Goal: Information Seeking & Learning: Compare options

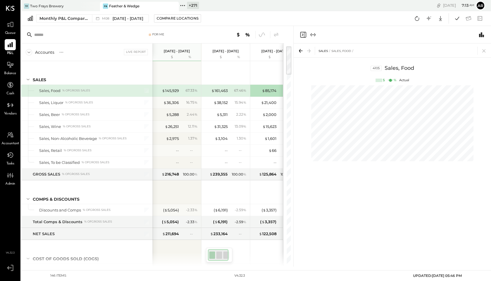
click at [183, 7] on icon at bounding box center [183, 6] width 8 height 8
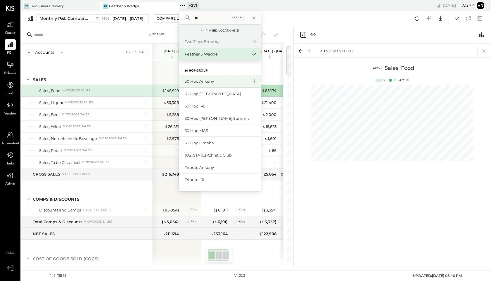
type input "**"
click at [193, 78] on div "30 Hop Ankeny" at bounding box center [220, 81] width 82 height 13
click at [191, 81] on div "30 Hop Ankeny" at bounding box center [216, 82] width 63 height 6
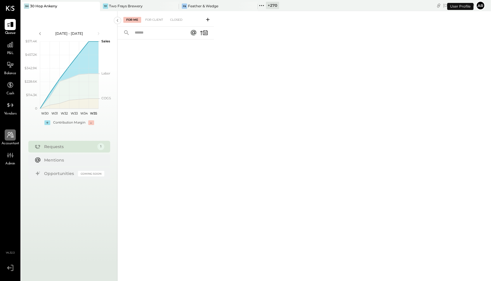
click at [15, 140] on div at bounding box center [10, 135] width 11 height 11
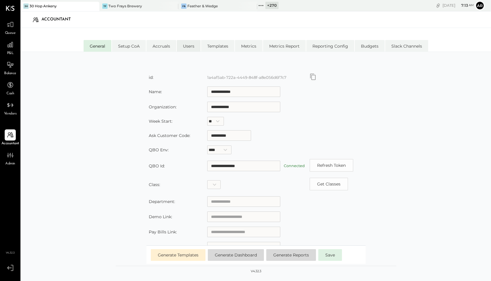
click at [187, 50] on li "Users" at bounding box center [189, 46] width 24 height 12
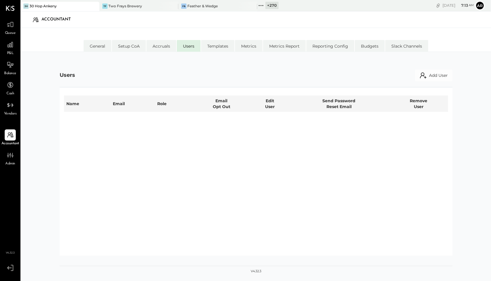
select select "********"
select select "*****"
select select "********"
select select "**********"
select select "********"
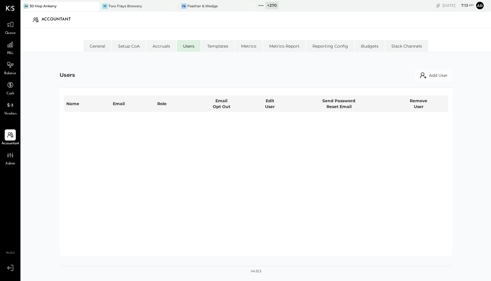
select select "*****"
select select "********"
select select "**********"
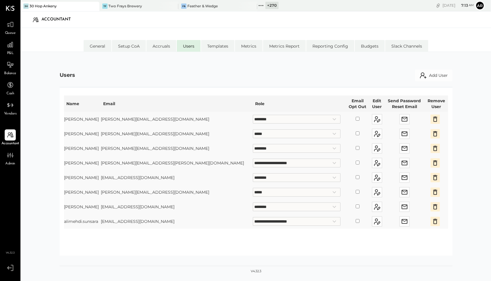
drag, startPoint x: 157, startPoint y: 134, endPoint x: 109, endPoint y: 134, distance: 48.3
click at [109, 134] on tr "**********" at bounding box center [256, 134] width 384 height 15
copy tr "erik@30hop.com"
click at [10, 23] on icon at bounding box center [10, 25] width 7 height 6
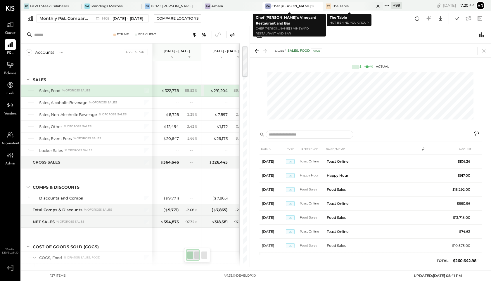
click at [336, 6] on div "The Table" at bounding box center [340, 6] width 17 height 5
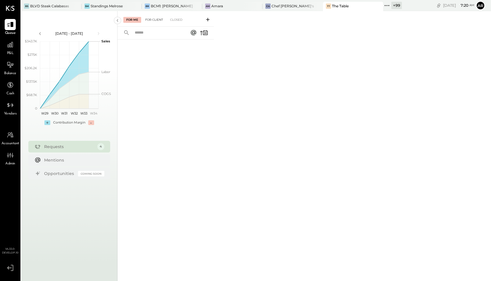
click at [156, 19] on div "For Client" at bounding box center [154, 20] width 24 height 6
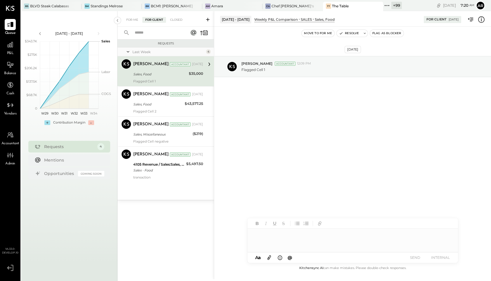
click at [484, 23] on icon at bounding box center [482, 20] width 8 height 8
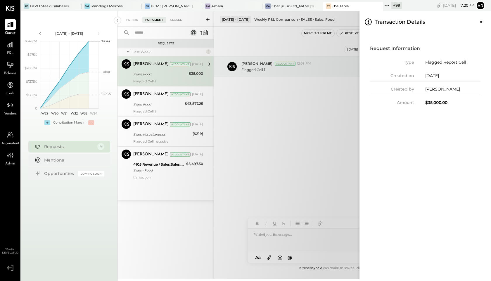
click at [484, 23] on icon "Close panel" at bounding box center [481, 22] width 6 height 6
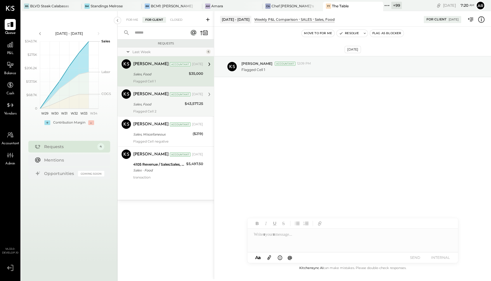
click at [147, 106] on div "Sales, Food" at bounding box center [158, 104] width 50 height 6
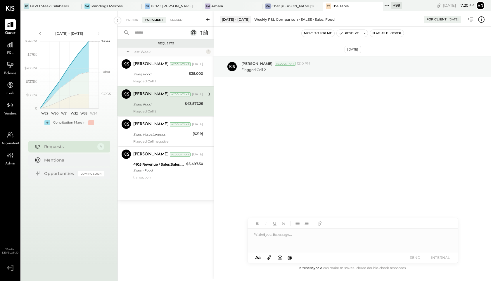
click at [482, 22] on icon at bounding box center [482, 20] width 8 height 8
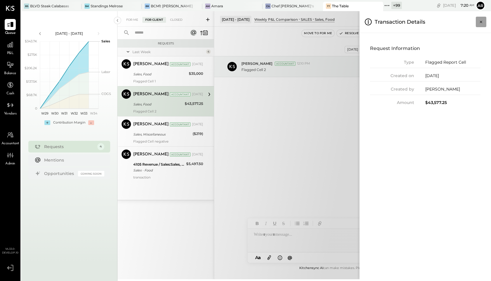
click at [481, 20] on icon "Close panel" at bounding box center [481, 22] width 6 height 6
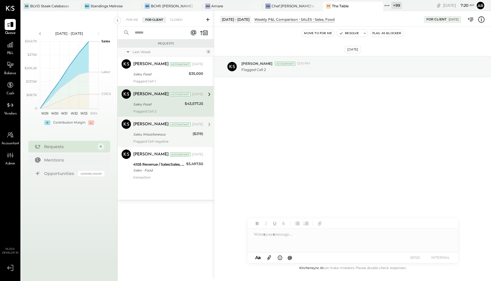
click at [191, 139] on div "Archie Grace Accountant Aug 22, 2025 Sales, Miscellaneous ($219) Flagged Cell n…" at bounding box center [168, 132] width 70 height 24
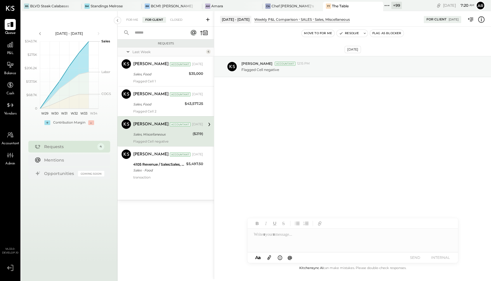
click at [474, 20] on icon at bounding box center [471, 20] width 8 height 8
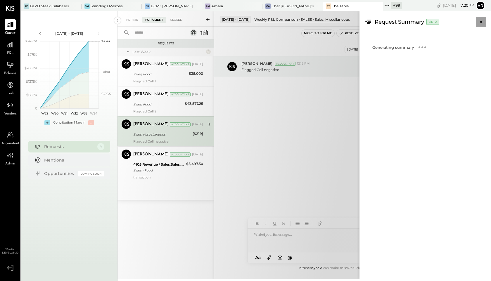
click at [479, 20] on icon "Close panel" at bounding box center [481, 22] width 6 height 6
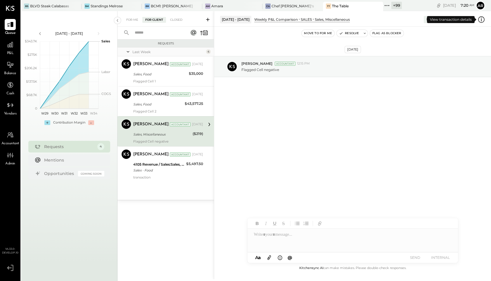
click at [483, 22] on icon at bounding box center [482, 20] width 8 height 8
click at [310, 115] on div "For Me For Client Closed Requests Last Week 4 Archie Grace Accountant Archie Gr…" at bounding box center [305, 145] width 374 height 268
click at [473, 20] on icon at bounding box center [472, 20] width 4 height 4
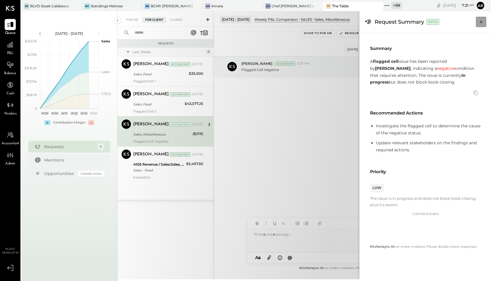
click at [482, 23] on icon "Close panel" at bounding box center [481, 22] width 6 height 6
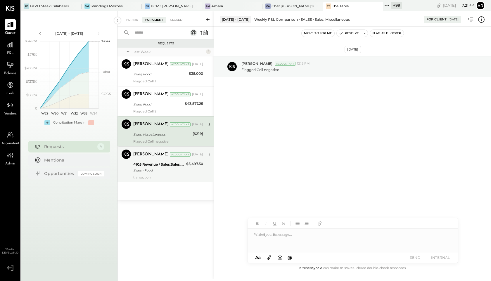
click at [161, 166] on div "4105 Revenue / Sales:Sales, Food" at bounding box center [158, 165] width 51 height 6
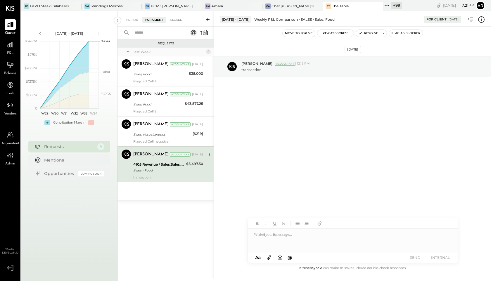
click at [481, 22] on icon at bounding box center [482, 20] width 8 height 8
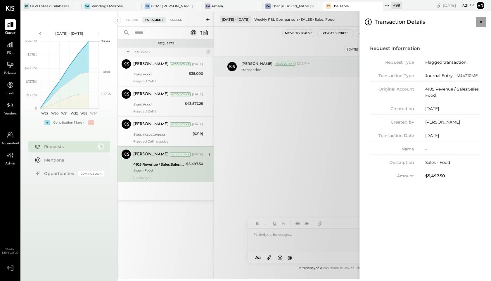
click at [481, 20] on icon "Close panel" at bounding box center [481, 22] width 6 height 6
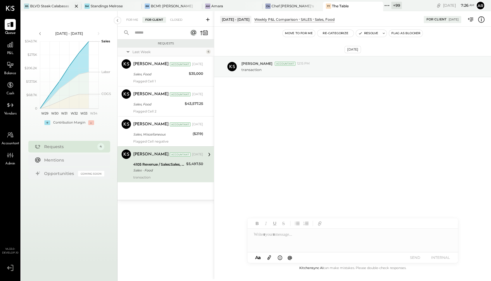
click at [39, 4] on div "BLVD Steak Calabasas" at bounding box center [49, 6] width 39 height 5
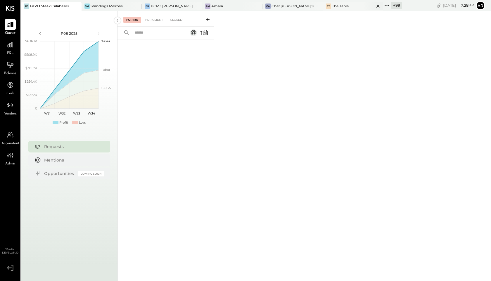
click at [342, 7] on div "The Table" at bounding box center [340, 6] width 17 height 5
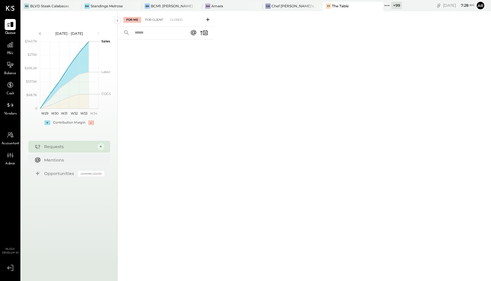
click at [160, 22] on div "For Client" at bounding box center [154, 20] width 24 height 6
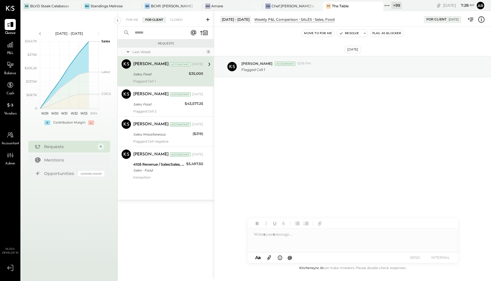
click at [383, 7] on icon at bounding box center [387, 6] width 8 height 8
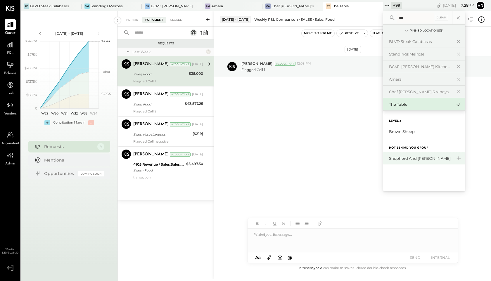
type input "***"
click at [399, 157] on div "Shepherd and [PERSON_NAME]" at bounding box center [420, 159] width 63 height 6
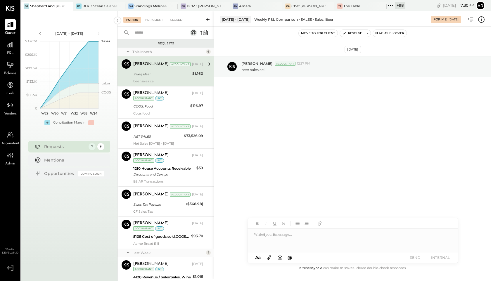
click at [147, 16] on div "For Me For Client Closed" at bounding box center [166, 19] width 97 height 16
click at [151, 18] on div "For Client" at bounding box center [154, 20] width 24 height 6
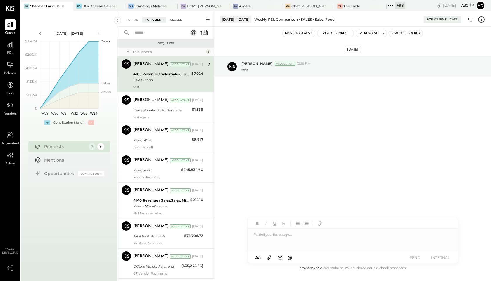
click at [179, 21] on div "Closed" at bounding box center [176, 20] width 18 height 6
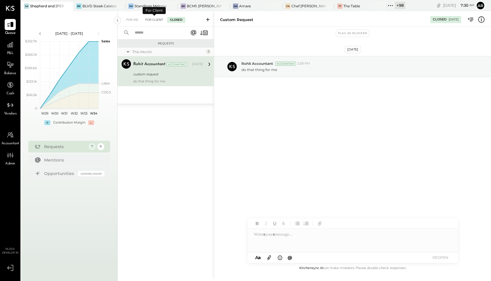
click at [155, 19] on div "For Client" at bounding box center [154, 20] width 24 height 6
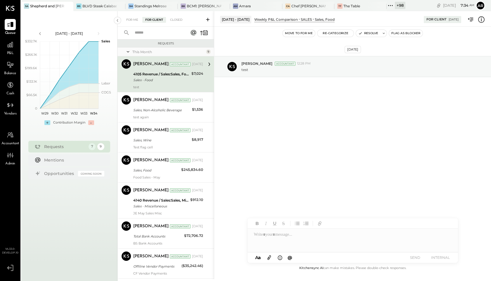
click at [390, 8] on icon at bounding box center [391, 6] width 8 height 8
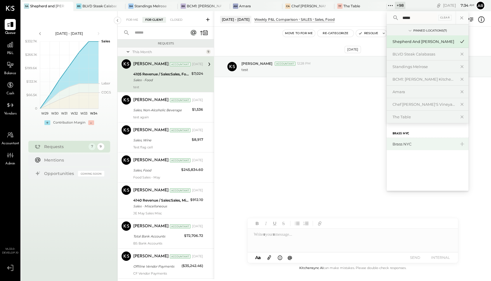
type input "*****"
click at [407, 144] on div "Brass NYC" at bounding box center [424, 145] width 63 height 6
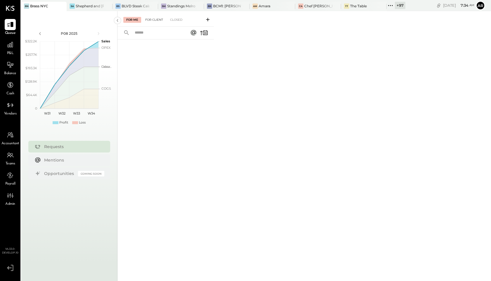
click at [150, 20] on div "For Client" at bounding box center [154, 20] width 24 height 6
click at [180, 17] on div "Closed" at bounding box center [176, 20] width 18 height 6
click at [128, 19] on div "For Me" at bounding box center [132, 20] width 18 height 6
click at [152, 21] on div "For Client" at bounding box center [154, 20] width 24 height 6
click at [170, 21] on div "Closed" at bounding box center [176, 20] width 18 height 6
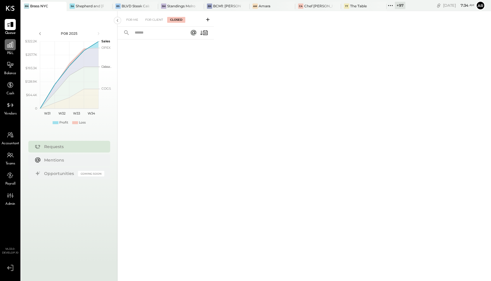
click at [12, 50] on div at bounding box center [10, 44] width 11 height 11
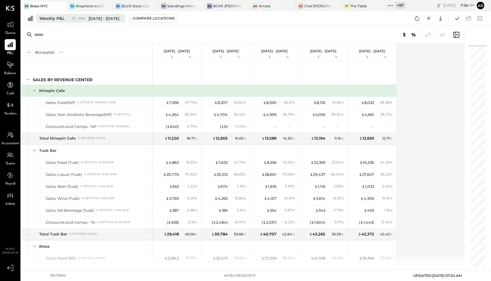
click at [74, 19] on icon at bounding box center [74, 19] width 6 height 6
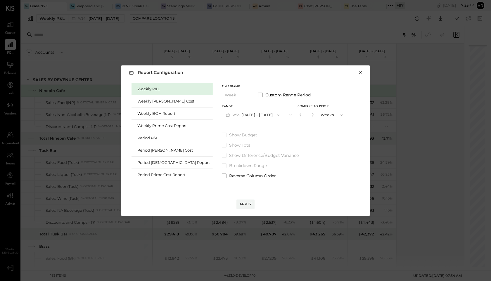
click at [363, 71] on button "×" at bounding box center [360, 73] width 5 height 6
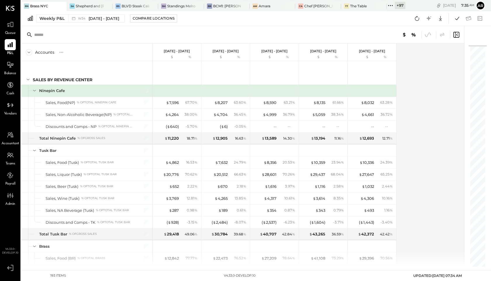
click at [391, 5] on icon at bounding box center [390, 5] width 1 height 1
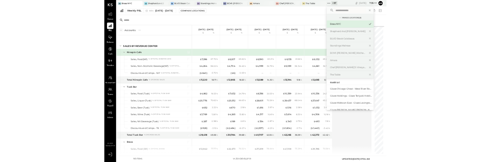
scroll to position [359, 0]
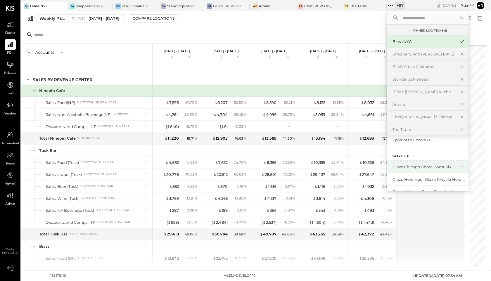
click at [420, 168] on div "Glaze Chicago Ghost - West River Rice LLC" at bounding box center [424, 167] width 63 height 6
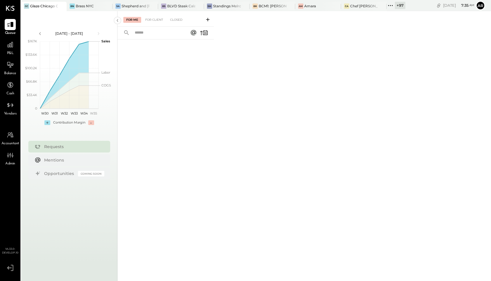
click at [11, 141] on div "Accountant" at bounding box center [10, 138] width 18 height 17
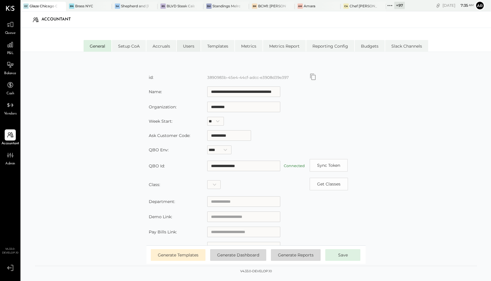
click at [191, 44] on li "Users" at bounding box center [189, 46] width 24 height 12
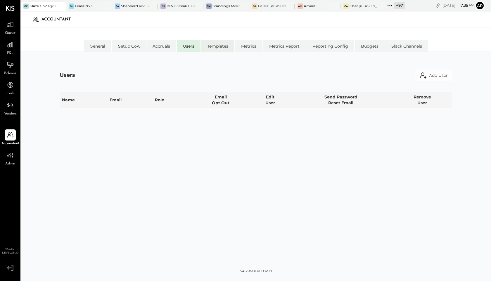
click at [223, 43] on li "Templates" at bounding box center [217, 46] width 33 height 12
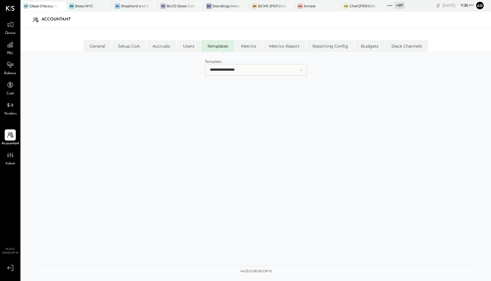
click at [240, 67] on select "**********" at bounding box center [256, 70] width 102 height 12
click at [8, 42] on icon at bounding box center [10, 45] width 8 height 8
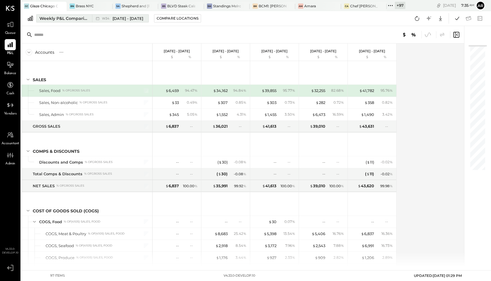
click at [108, 19] on span "W34" at bounding box center [106, 18] width 9 height 3
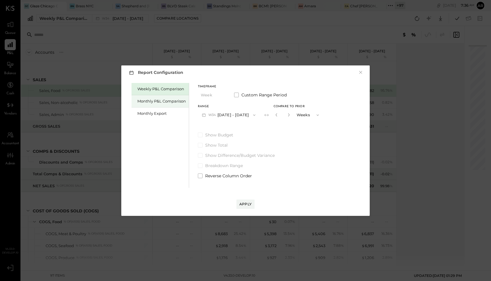
click at [154, 99] on div "Monthly P&L Comparison" at bounding box center [161, 102] width 49 height 6
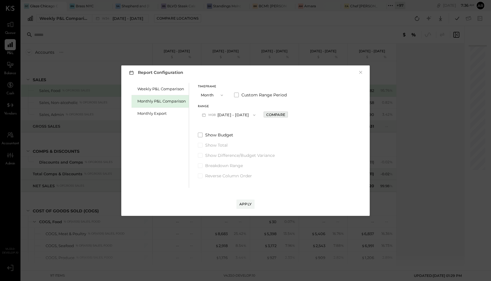
click at [266, 115] on div "Compare" at bounding box center [275, 114] width 19 height 5
click at [289, 115] on button "button" at bounding box center [289, 115] width 5 height 6
type input "*"
click at [246, 207] on button "Apply" at bounding box center [246, 204] width 18 height 9
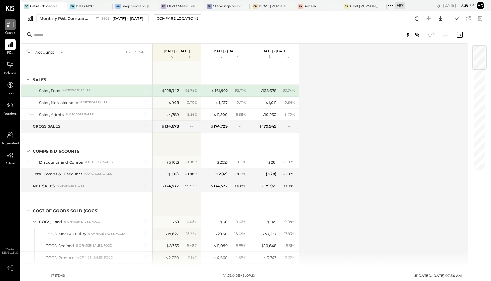
click at [9, 25] on icon at bounding box center [10, 25] width 8 height 8
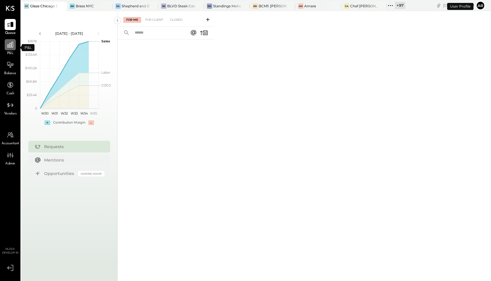
click at [6, 47] on div at bounding box center [10, 44] width 11 height 11
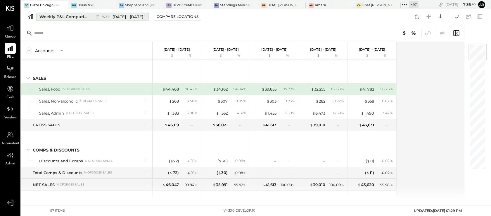
click at [107, 15] on span "W34" at bounding box center [106, 16] width 9 height 3
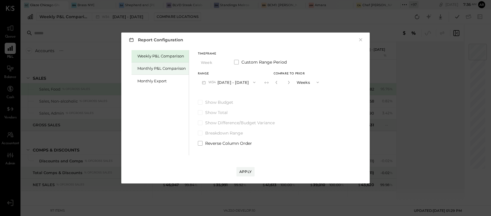
click at [151, 68] on div "Monthly P&L Comparison" at bounding box center [161, 69] width 49 height 6
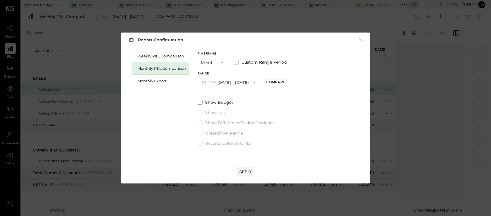
click at [277, 78] on div "Range M08 Aug 1 - 31, 2025 Compare" at bounding box center [243, 79] width 90 height 15
click at [277, 80] on div "Compare" at bounding box center [275, 81] width 19 height 5
click at [287, 82] on icon "button" at bounding box center [289, 82] width 4 height 4
type input "*"
click at [246, 171] on div "Apply" at bounding box center [246, 171] width 12 height 5
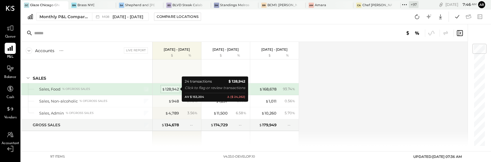
click at [173, 89] on div "$ 128,942" at bounding box center [170, 89] width 17 height 6
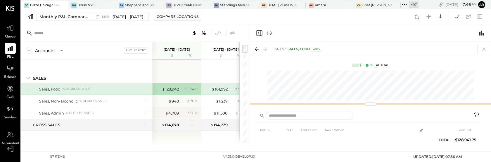
click at [319, 95] on div "SALES Sales, Food 4105 $ % Actual" at bounding box center [370, 75] width 241 height 66
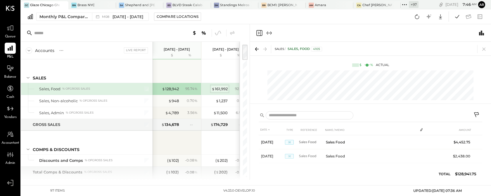
click at [218, 90] on div "$ 161,992" at bounding box center [220, 89] width 16 height 6
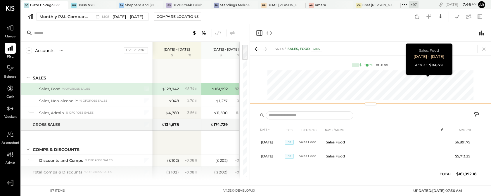
scroll to position [0, 59]
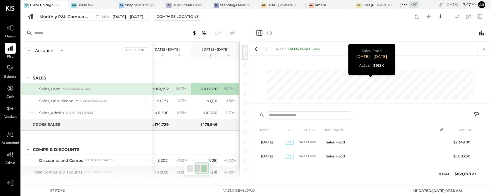
scroll to position [0, 30]
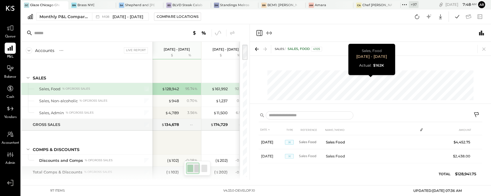
scroll to position [0, 30]
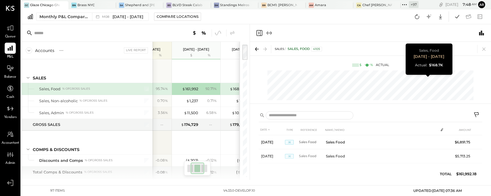
scroll to position [0, 59]
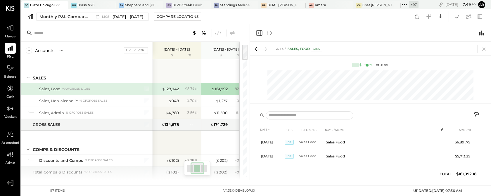
scroll to position [0, 30]
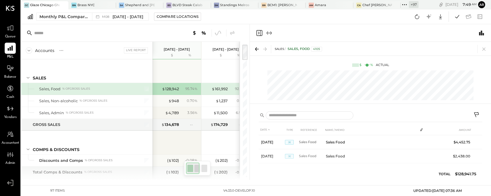
click at [477, 114] on icon at bounding box center [477, 115] width 7 height 7
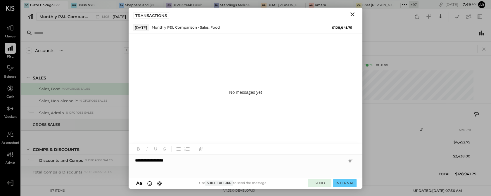
click at [315, 182] on button "SEND" at bounding box center [319, 183] width 23 height 8
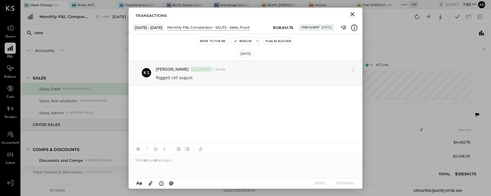
click at [351, 12] on icon "Close" at bounding box center [352, 14] width 7 height 7
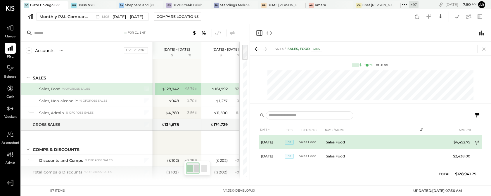
click at [476, 142] on icon at bounding box center [478, 144] width 6 height 6
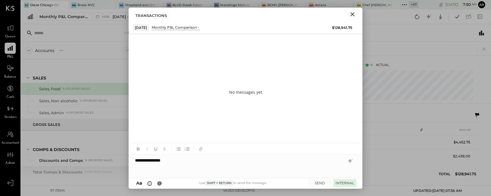
click at [344, 184] on button "INTERNAL" at bounding box center [344, 183] width 23 height 8
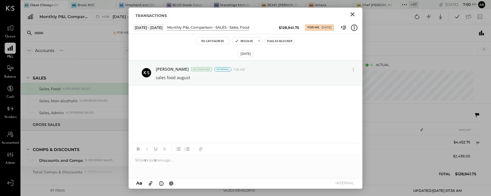
click at [352, 13] on icon "Close" at bounding box center [353, 14] width 4 height 4
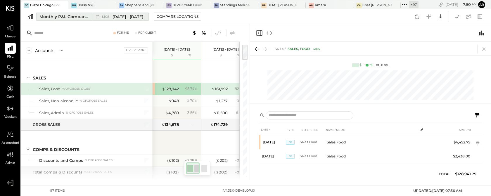
click at [114, 16] on span "[DATE] - [DATE]" at bounding box center [128, 17] width 31 height 6
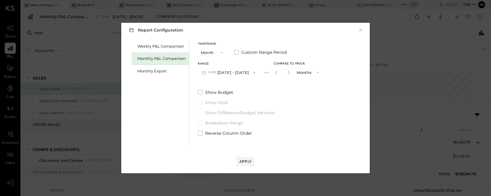
click at [363, 28] on button "×" at bounding box center [360, 30] width 5 height 6
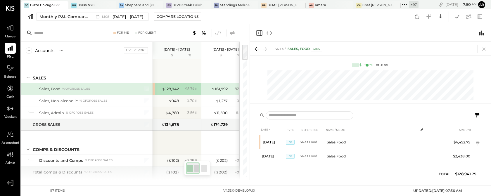
click at [230, 34] on icon at bounding box center [232, 33] width 7 height 7
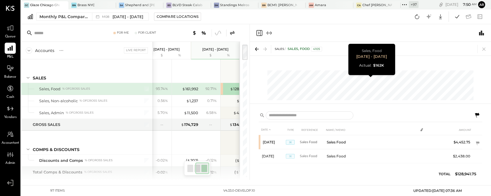
scroll to position [0, 30]
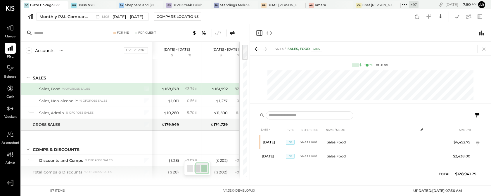
scroll to position [0, 59]
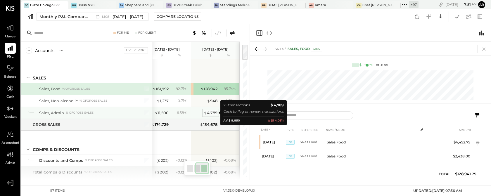
click at [210, 113] on div "$ 4,789" at bounding box center [211, 113] width 14 height 6
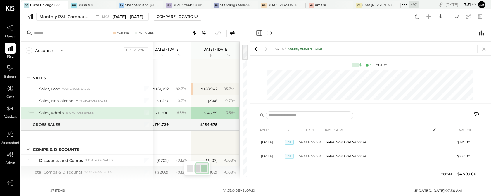
click at [477, 115] on icon at bounding box center [477, 115] width 7 height 7
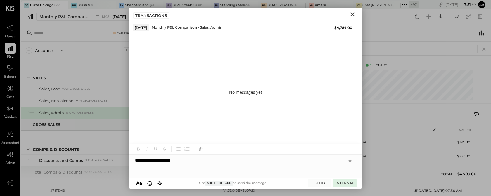
click at [340, 181] on button "INTERNAL" at bounding box center [344, 183] width 23 height 8
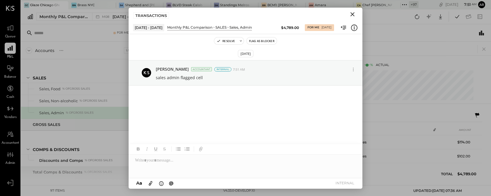
click at [352, 15] on icon "Close" at bounding box center [353, 14] width 4 height 4
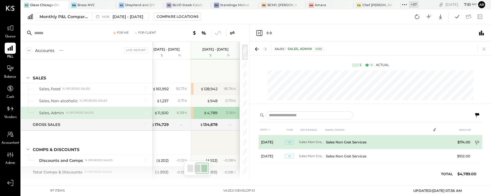
click at [478, 143] on icon at bounding box center [478, 144] width 6 height 6
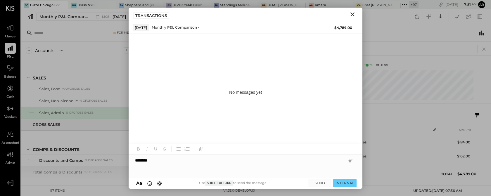
click at [161, 162] on div "*******" at bounding box center [246, 166] width 234 height 23
click at [313, 184] on button "SEND" at bounding box center [319, 183] width 23 height 8
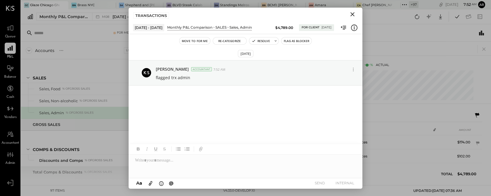
click at [353, 13] on icon "Close" at bounding box center [352, 14] width 7 height 7
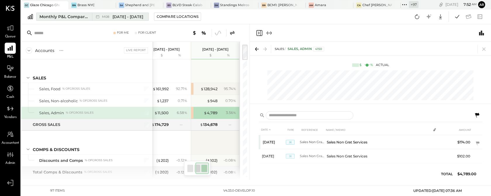
click at [119, 17] on span "[DATE] - [DATE]" at bounding box center [128, 17] width 31 height 6
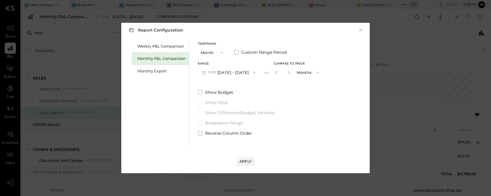
click at [201, 135] on span at bounding box center [200, 133] width 5 height 5
click at [244, 162] on div "Apply" at bounding box center [246, 161] width 12 height 5
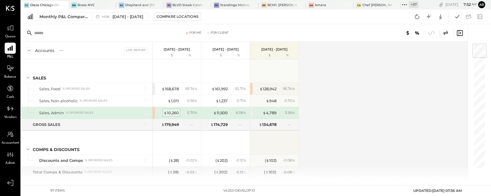
click at [167, 113] on div "$ 10,260" at bounding box center [171, 113] width 15 height 6
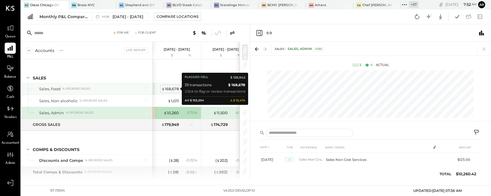
click at [169, 89] on div "$ 168,678" at bounding box center [170, 89] width 17 height 6
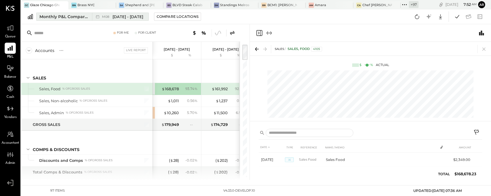
click at [117, 15] on span "[DATE] - [DATE]" at bounding box center [128, 17] width 31 height 6
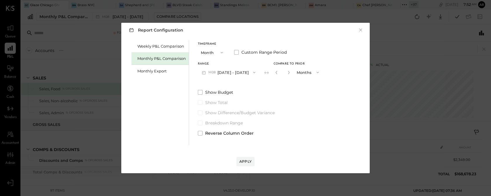
click at [103, 61] on div "Report Configuration × Weekly P&L Comparison Monthly P&L Comparison Monthly Exp…" at bounding box center [245, 98] width 491 height 196
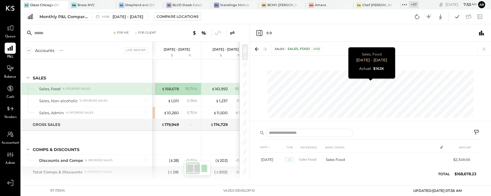
scroll to position [0, 30]
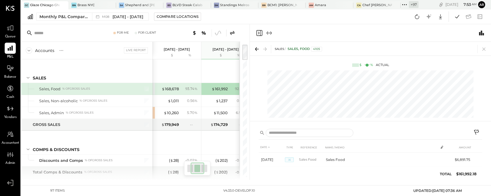
scroll to position [0, 30]
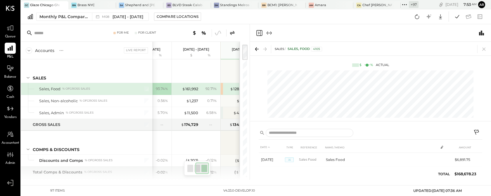
scroll to position [0, 59]
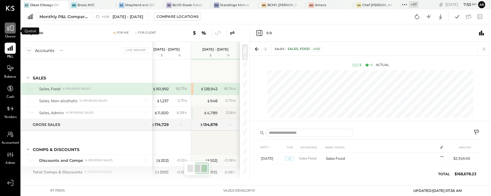
click at [10, 31] on icon at bounding box center [10, 28] width 8 height 8
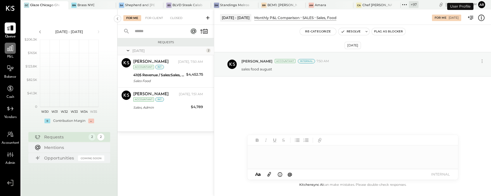
click at [8, 49] on icon at bounding box center [10, 48] width 8 height 8
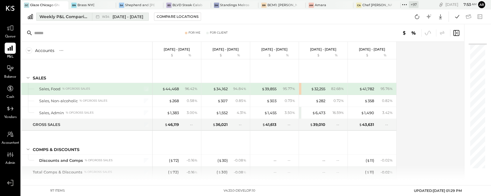
click at [89, 18] on button "Weekly P&L Comparison W34 Aug 18 - 24, 2025" at bounding box center [92, 17] width 113 height 8
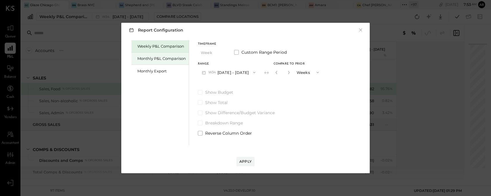
click at [151, 56] on div "Monthly P&L Comparison" at bounding box center [161, 59] width 49 height 6
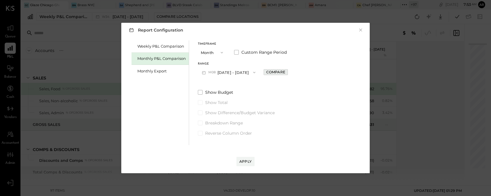
click at [267, 75] on div "Compare" at bounding box center [275, 72] width 19 height 5
click at [289, 71] on div "*" at bounding box center [283, 72] width 18 height 11
click at [288, 73] on icon "button" at bounding box center [289, 73] width 4 height 4
type input "*"
click at [245, 159] on button "Apply" at bounding box center [246, 161] width 18 height 9
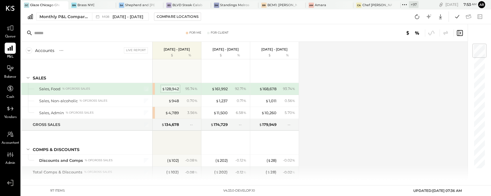
click at [173, 89] on div "$ 128,942" at bounding box center [170, 89] width 17 height 6
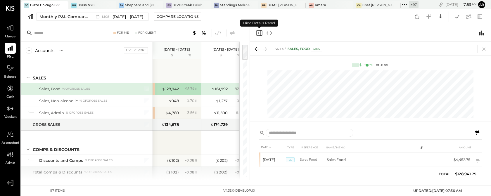
click at [260, 34] on icon "Close panel" at bounding box center [259, 33] width 7 height 7
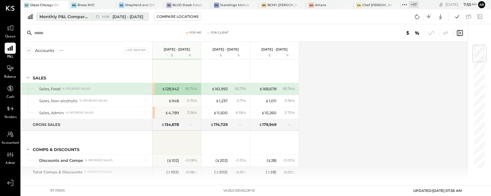
click at [128, 15] on span "[DATE] - [DATE]" at bounding box center [128, 17] width 31 height 6
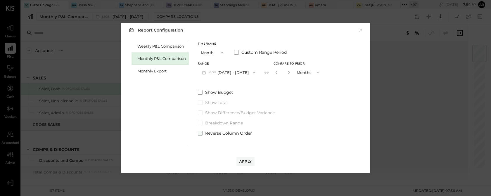
click at [201, 134] on span at bounding box center [200, 133] width 5 height 5
click at [246, 161] on div "Apply" at bounding box center [246, 161] width 12 height 5
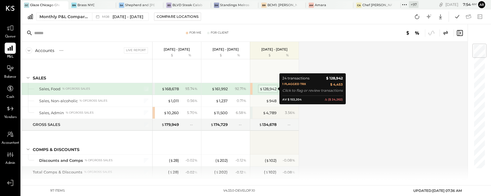
click at [267, 86] on div "$ 128,942" at bounding box center [268, 89] width 17 height 6
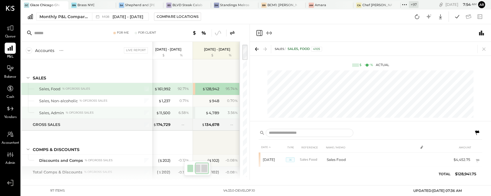
scroll to position [0, 57]
click at [213, 113] on div "$ 4,789" at bounding box center [213, 113] width 14 height 6
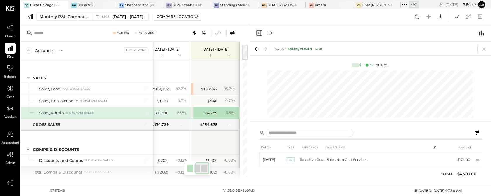
click at [477, 133] on icon at bounding box center [477, 133] width 7 height 7
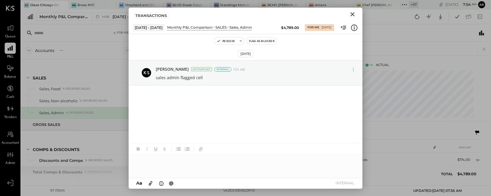
click at [352, 13] on icon "Close" at bounding box center [352, 14] width 7 height 7
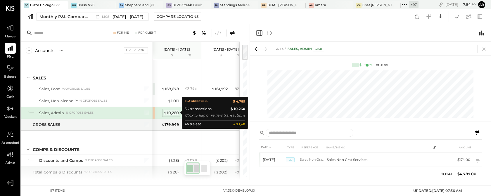
click at [170, 112] on div "$ 10,260" at bounding box center [171, 113] width 15 height 6
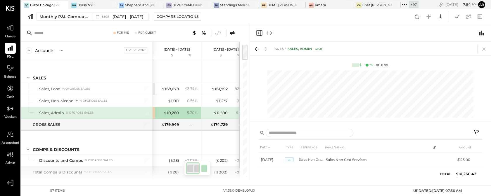
click at [478, 134] on icon at bounding box center [477, 133] width 7 height 7
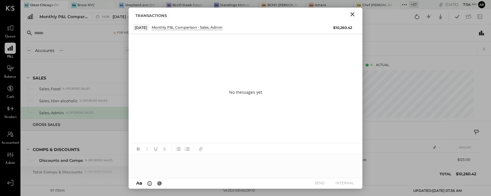
click at [352, 16] on icon "Close" at bounding box center [352, 14] width 7 height 7
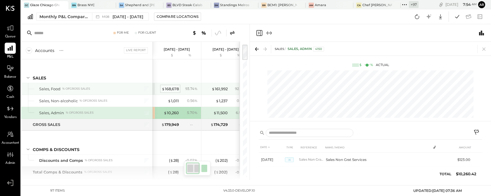
click at [170, 87] on div "$ 168,678" at bounding box center [170, 89] width 17 height 6
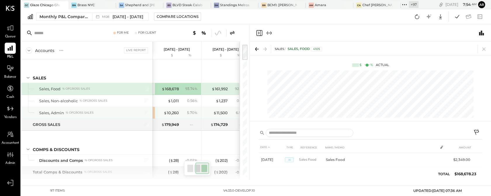
scroll to position [0, 59]
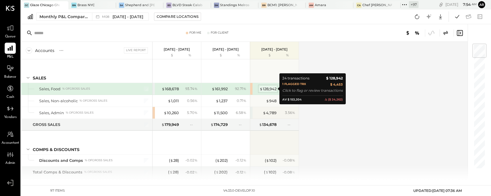
click at [270, 89] on div "$ 128,942" at bounding box center [268, 89] width 17 height 6
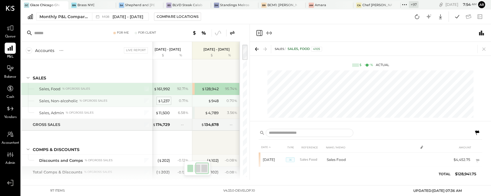
scroll to position [0, 59]
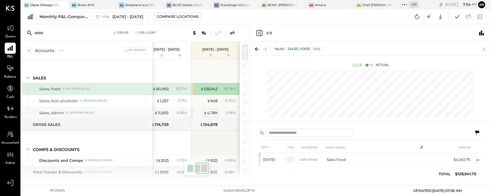
click at [211, 111] on div "$ 4,789" at bounding box center [211, 113] width 14 height 6
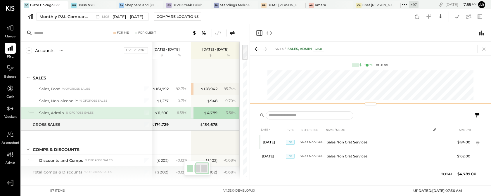
click at [321, 78] on div "SALES Sales, Admin 4150 $ % Actual" at bounding box center [370, 75] width 241 height 66
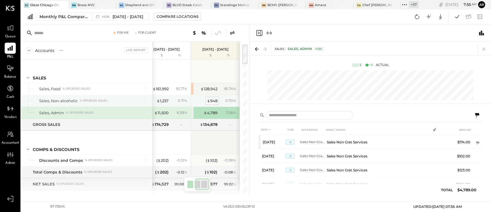
click at [211, 100] on div "$ 948" at bounding box center [212, 101] width 11 height 6
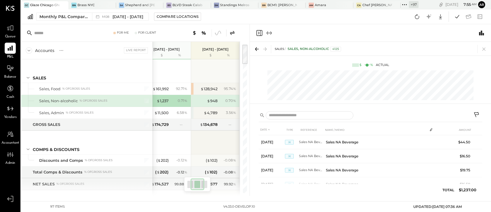
scroll to position [0, 30]
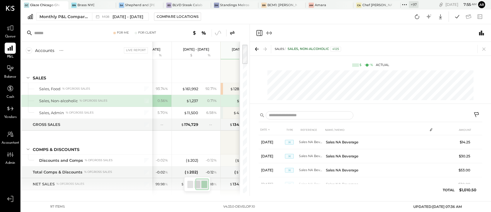
scroll to position [0, 59]
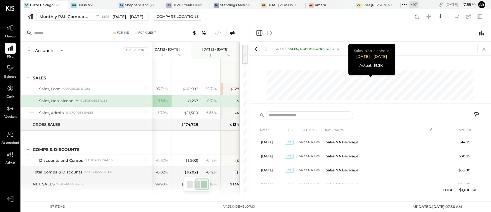
scroll to position [0, 30]
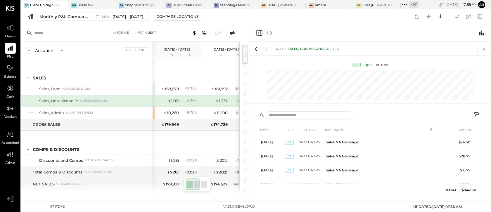
click at [476, 112] on icon at bounding box center [477, 115] width 7 height 7
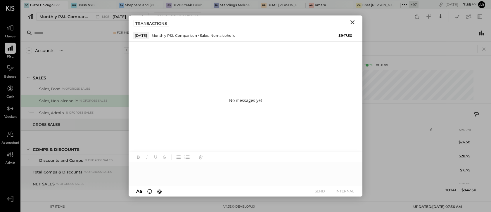
click at [194, 180] on div at bounding box center [246, 174] width 234 height 23
click at [318, 191] on button "SEND" at bounding box center [319, 191] width 23 height 8
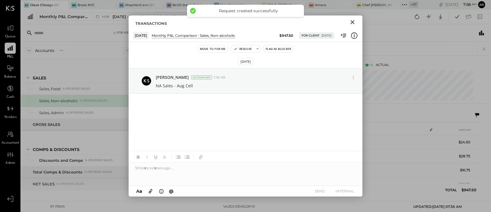
click at [353, 19] on icon "Close" at bounding box center [352, 22] width 7 height 7
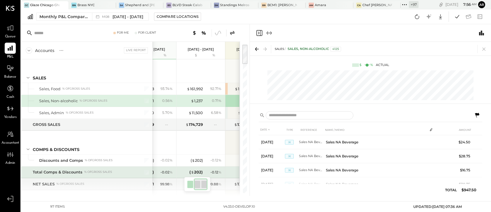
scroll to position [0, 59]
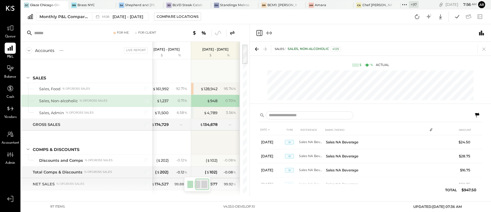
click at [476, 113] on icon at bounding box center [477, 115] width 4 height 5
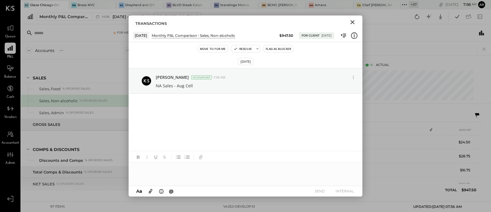
click at [353, 22] on icon "Close" at bounding box center [353, 22] width 4 height 4
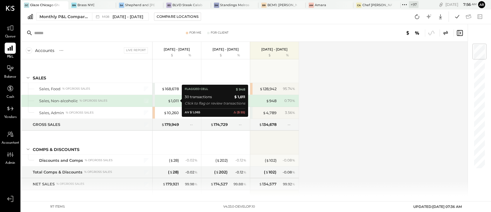
click at [167, 102] on div "$ 1,011" at bounding box center [167, 101] width 23 height 6
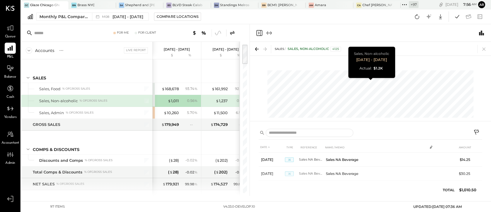
scroll to position [0, 30]
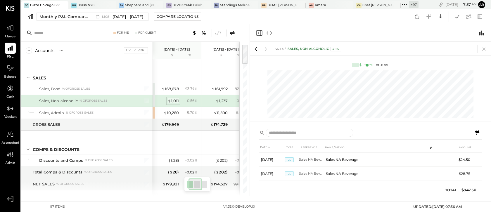
scroll to position [0, 59]
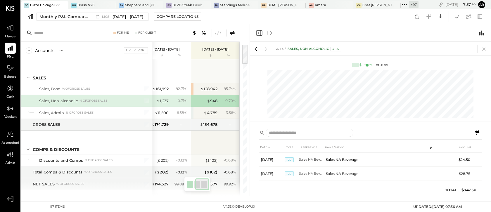
click at [477, 133] on icon at bounding box center [477, 133] width 7 height 7
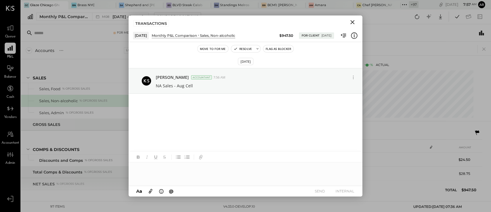
click at [352, 21] on icon "Close" at bounding box center [352, 22] width 7 height 7
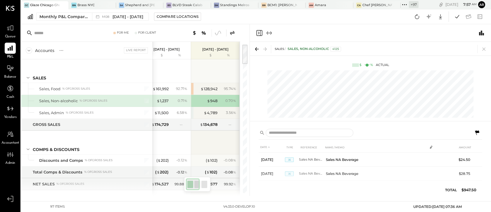
scroll to position [0, 0]
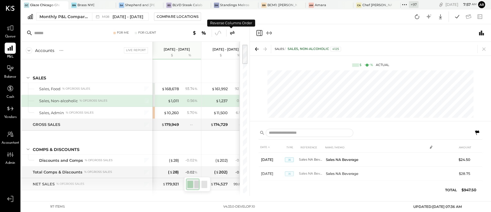
click at [231, 33] on icon at bounding box center [232, 33] width 7 height 7
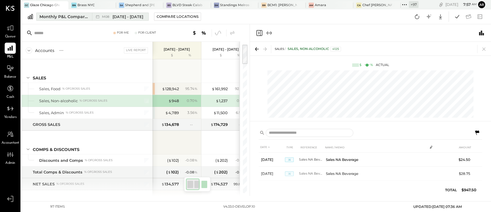
click at [116, 18] on span "[DATE] - [DATE]" at bounding box center [128, 17] width 31 height 6
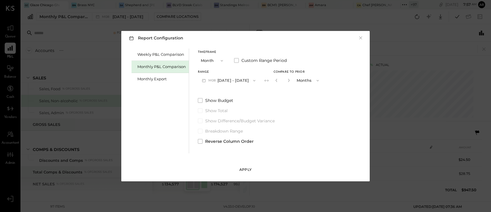
click at [243, 171] on div "Apply" at bounding box center [246, 169] width 12 height 5
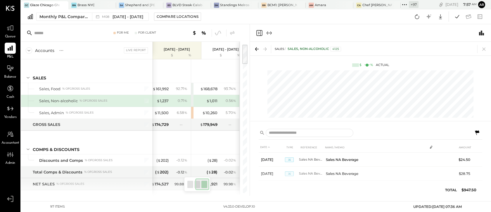
scroll to position [0, 59]
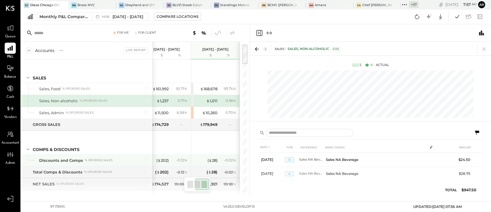
click at [211, 163] on div "( $ 28 ) - 0.02 %" at bounding box center [216, 161] width 44 height 12
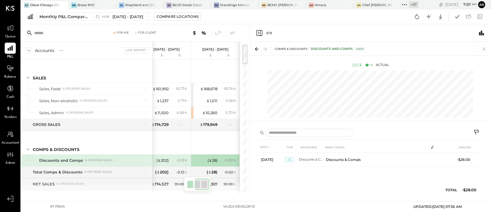
click at [477, 134] on icon at bounding box center [477, 133] width 7 height 7
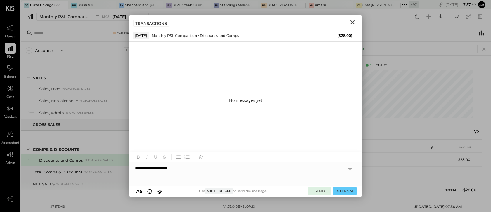
click at [318, 190] on button "SEND" at bounding box center [319, 191] width 23 height 8
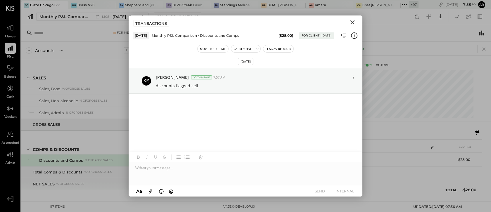
click at [353, 20] on icon "Close" at bounding box center [352, 22] width 7 height 7
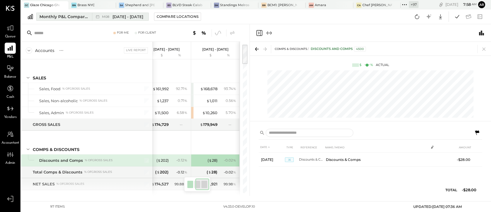
click at [116, 16] on span "[DATE] - [DATE]" at bounding box center [128, 17] width 31 height 6
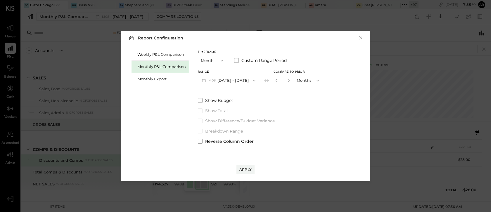
click at [361, 37] on button "×" at bounding box center [360, 38] width 5 height 6
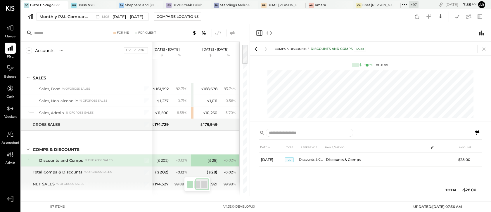
click at [232, 30] on icon at bounding box center [232, 33] width 7 height 7
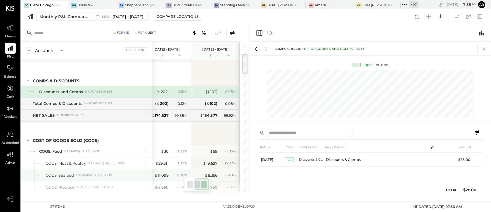
scroll to position [69, 0]
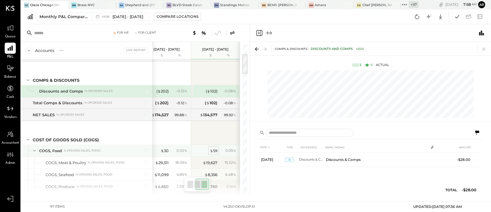
click at [214, 152] on div "$ 59" at bounding box center [214, 151] width 8 height 6
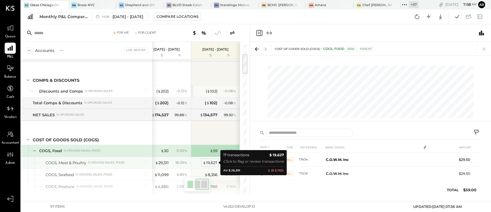
click at [208, 163] on div "$ 19,627" at bounding box center [210, 163] width 15 height 6
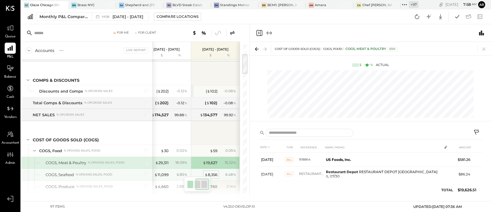
click at [216, 175] on div "$ 8,356" at bounding box center [211, 175] width 13 height 6
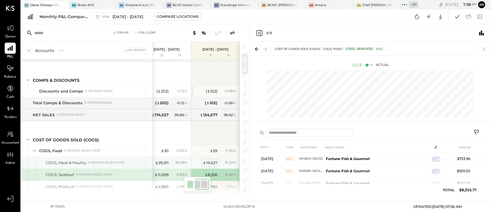
click at [209, 160] on div "$ 19,627" at bounding box center [210, 163] width 15 height 6
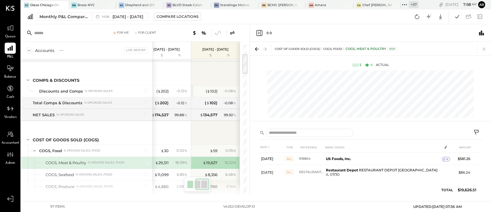
click at [477, 131] on icon at bounding box center [477, 133] width 7 height 7
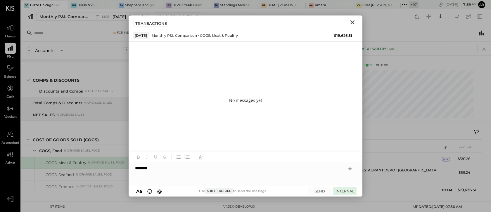
click at [341, 193] on button "INTERNAL" at bounding box center [344, 191] width 23 height 8
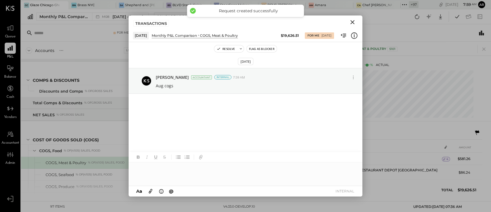
click at [352, 19] on icon "Close" at bounding box center [352, 22] width 7 height 7
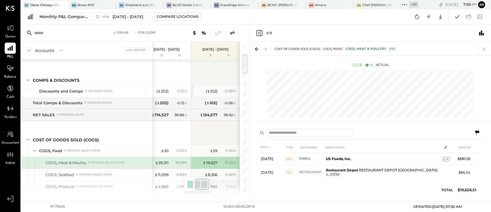
click at [260, 30] on icon "Close panel" at bounding box center [259, 33] width 7 height 7
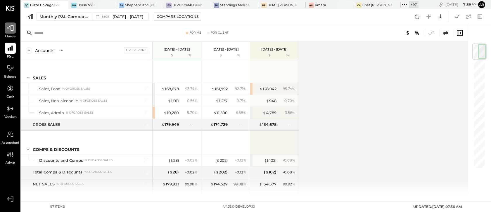
click at [12, 31] on icon at bounding box center [10, 28] width 8 height 8
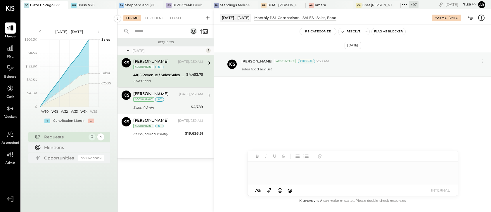
click at [170, 99] on div "Archie Grace Today, 7:51 AM Accountant int" at bounding box center [168, 97] width 70 height 12
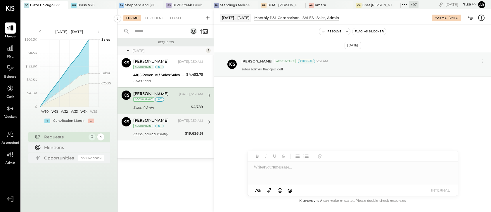
click at [180, 131] on div "COGS, Meat & Poultry" at bounding box center [158, 134] width 50 height 7
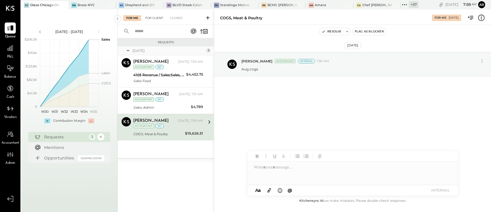
click at [152, 16] on div "For Client" at bounding box center [154, 18] width 24 height 6
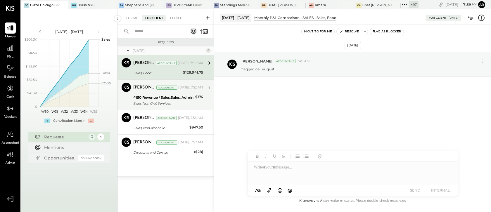
click at [171, 96] on div "4150 Revenue / Sales:Sales, Admin" at bounding box center [163, 98] width 60 height 6
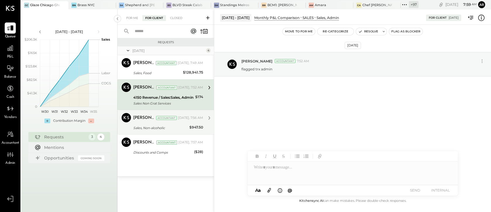
click at [168, 123] on div "Archie Grace Accountant Today, 7:56 AM" at bounding box center [168, 118] width 70 height 10
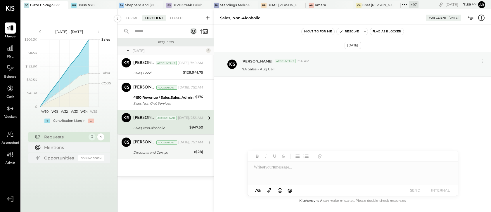
click at [166, 144] on div "Accountant" at bounding box center [166, 143] width 21 height 4
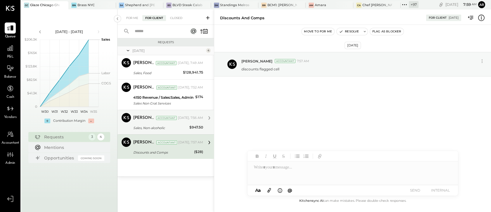
click at [168, 124] on div "Archie Grace Accountant Today, 7:56 AM Sales, Non-alcoholic $947.50 NA Sales - …" at bounding box center [168, 122] width 70 height 18
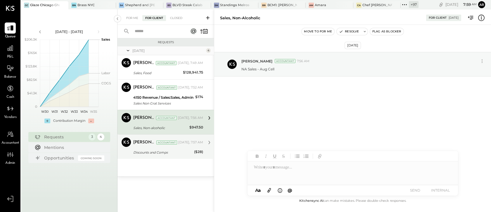
click at [163, 148] on div "Archie Grace Accountant Today, 7:57 AM Discounts and Comps ($28) discounts flag…" at bounding box center [168, 147] width 70 height 18
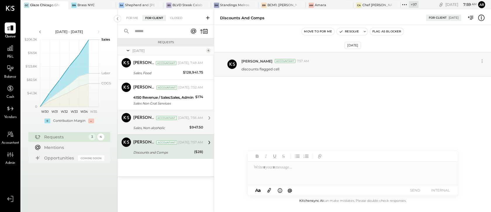
click at [163, 125] on div "Sales, Non-alcoholic" at bounding box center [160, 128] width 54 height 6
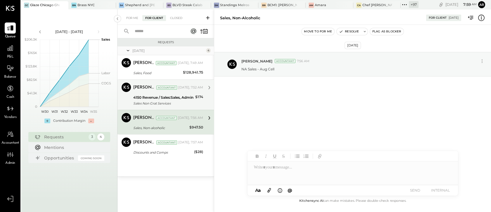
click at [163, 92] on div "Archie Grace Accountant Today, 7:52 AM" at bounding box center [168, 88] width 70 height 10
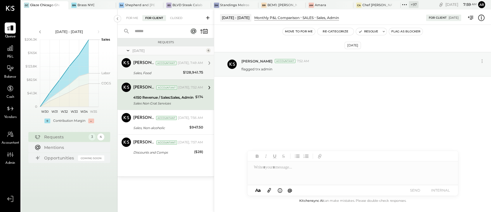
click at [160, 70] on div "Sales, Food" at bounding box center [157, 73] width 48 height 6
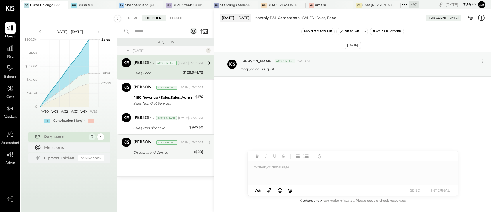
click at [169, 139] on div "Archie Grace Accountant Today, 7:57 AM" at bounding box center [168, 143] width 70 height 8
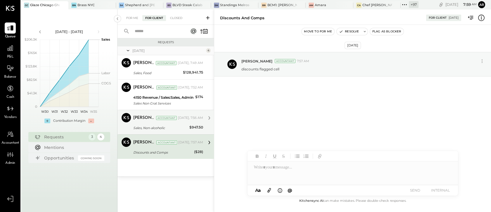
click at [162, 121] on div "Archie Grace Accountant Today, 7:56 AM" at bounding box center [168, 118] width 70 height 8
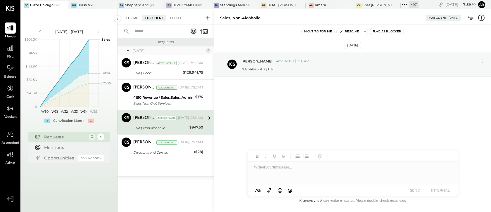
click at [131, 15] on div "For Me" at bounding box center [132, 18] width 18 height 6
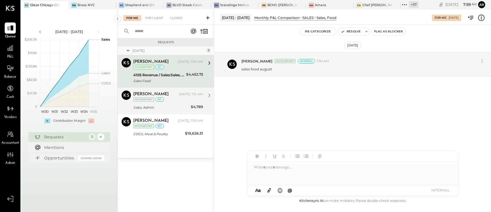
click at [161, 108] on div "Sales, Admin" at bounding box center [161, 108] width 56 height 6
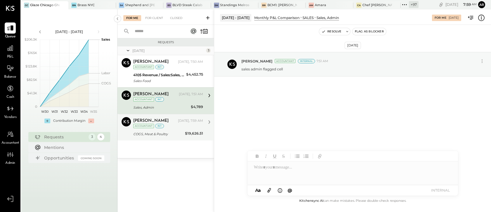
click at [157, 135] on div "COGS, Meat & Poultry" at bounding box center [158, 134] width 50 height 6
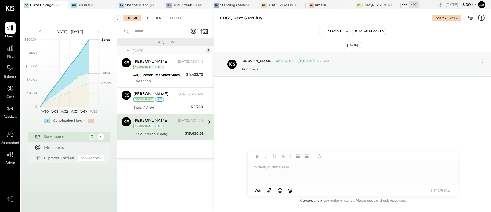
click at [153, 17] on div "For Client" at bounding box center [154, 18] width 24 height 6
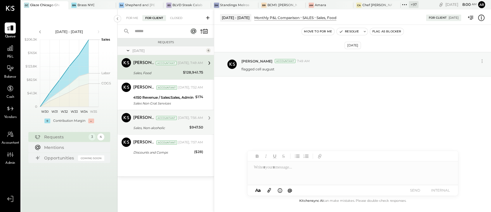
click at [151, 130] on div "Sales, Non-alcoholic" at bounding box center [160, 128] width 54 height 6
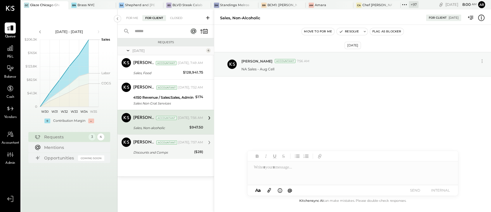
click at [152, 154] on div "Discounts and Comps" at bounding box center [162, 153] width 59 height 6
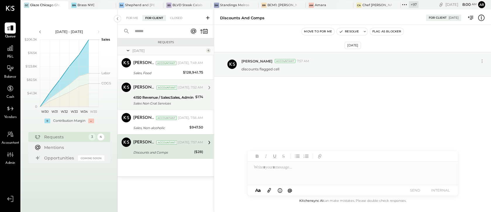
click at [151, 108] on div "Archie Grace Accountant Archie Grace Accountant Today, 7:52 AM 4150 Revenue / S…" at bounding box center [166, 95] width 97 height 30
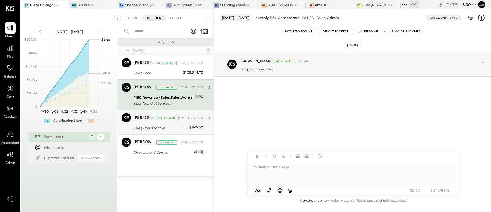
click at [146, 123] on div "Archie Grace Accountant Today, 7:56 AM Sales, Non-alcoholic $947.50 NA Sales - …" at bounding box center [168, 122] width 70 height 18
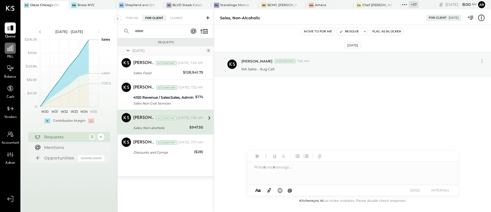
click at [6, 43] on div at bounding box center [10, 48] width 11 height 11
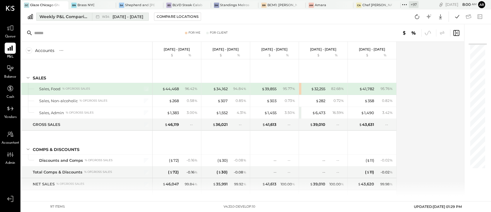
click at [104, 13] on div "W34 Aug 18 - 24, 2025" at bounding box center [119, 17] width 54 height 8
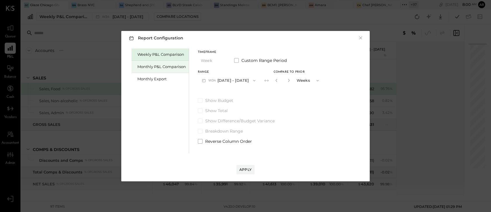
click at [169, 65] on div "Monthly P&L Comparison" at bounding box center [161, 67] width 49 height 6
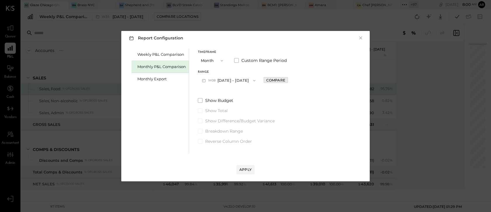
click at [274, 82] on div "Compare" at bounding box center [275, 80] width 19 height 5
click at [290, 82] on div "*" at bounding box center [289, 80] width 31 height 11
click at [287, 82] on icon "button" at bounding box center [289, 81] width 4 height 4
type input "*"
click at [203, 139] on label "Reverse Column Order" at bounding box center [260, 142] width 125 height 6
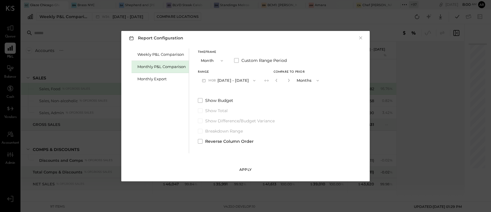
click at [246, 169] on div "Apply" at bounding box center [246, 169] width 12 height 5
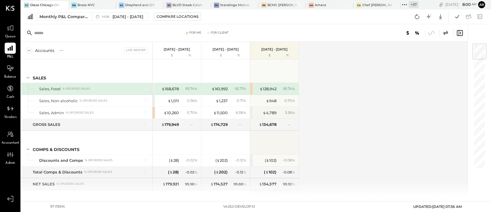
click at [461, 37] on div at bounding box center [375, 33] width 176 height 8
click at [463, 32] on icon at bounding box center [460, 33] width 6 height 6
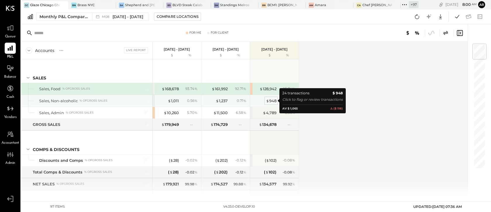
click at [271, 101] on div "$ 948" at bounding box center [271, 101] width 11 height 6
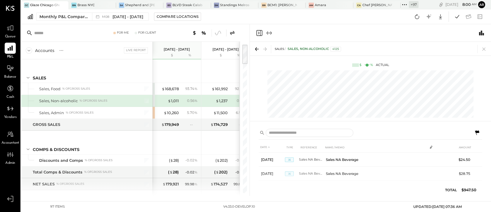
click at [259, 31] on icon "Close panel" at bounding box center [259, 33] width 7 height 7
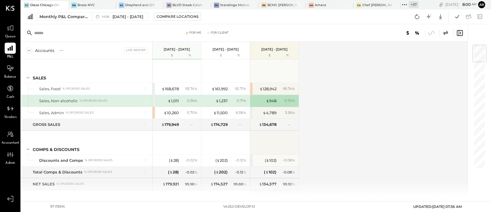
click at [464, 29] on div "For Me For Client" at bounding box center [244, 33] width 447 height 18
click at [461, 32] on icon at bounding box center [460, 33] width 1 height 3
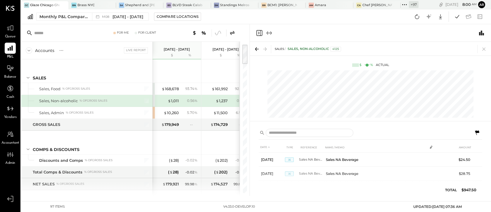
click at [258, 30] on icon "Close panel" at bounding box center [259, 33] width 7 height 7
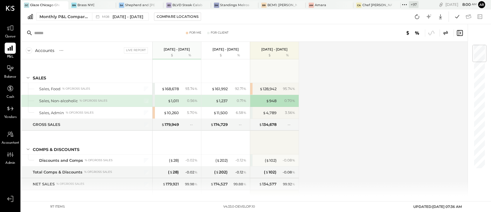
click at [459, 35] on icon at bounding box center [460, 33] width 7 height 7
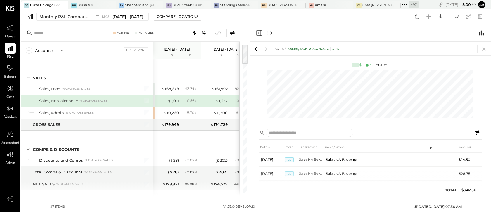
click at [232, 33] on icon at bounding box center [232, 33] width 7 height 7
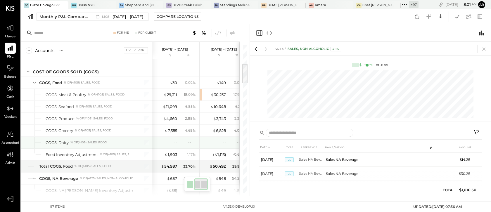
scroll to position [0, 54]
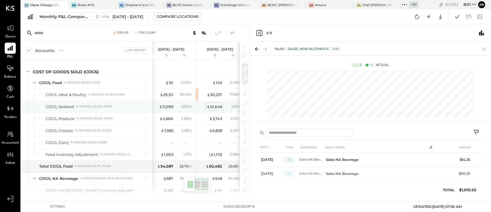
click at [211, 107] on div "$ 10,648" at bounding box center [215, 107] width 16 height 6
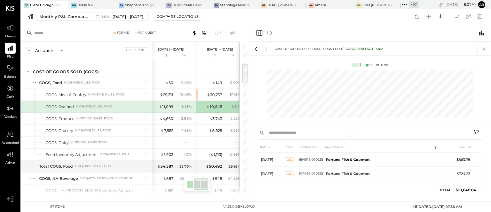
click at [476, 131] on icon at bounding box center [477, 133] width 7 height 7
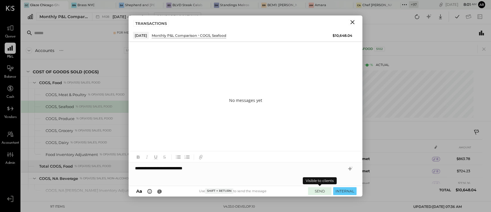
click at [315, 191] on button "SEND" at bounding box center [319, 191] width 23 height 8
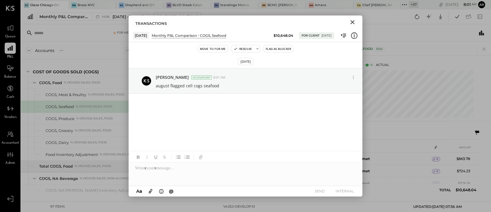
click at [352, 21] on icon "Close" at bounding box center [353, 22] width 4 height 4
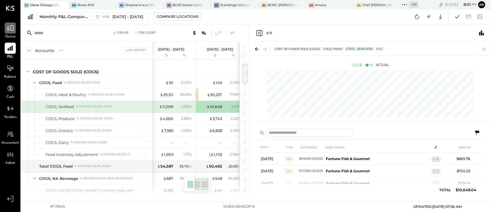
click at [9, 30] on icon at bounding box center [10, 28] width 8 height 8
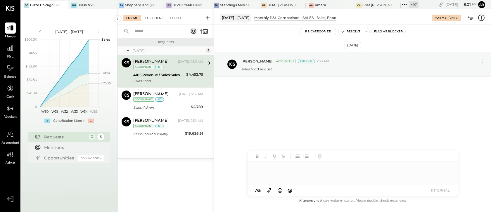
click at [151, 20] on div "For Client" at bounding box center [154, 18] width 24 height 6
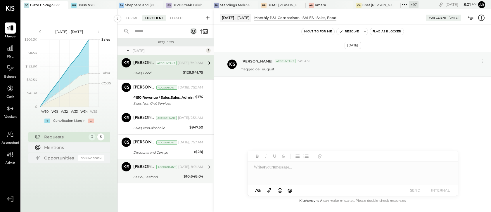
click at [141, 173] on div "[PERSON_NAME] Accountant [DATE], 8:01 AM COGS, Seafood $10,648.04 august flagge…" at bounding box center [168, 171] width 70 height 18
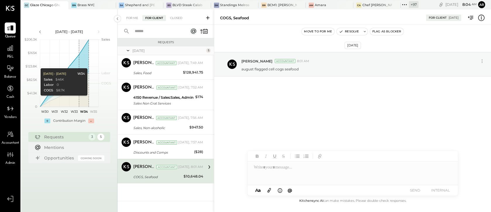
click at [181, 168] on div "[DATE], 8:01 AM" at bounding box center [190, 167] width 25 height 5
click at [481, 18] on icon at bounding box center [482, 18] width 8 height 8
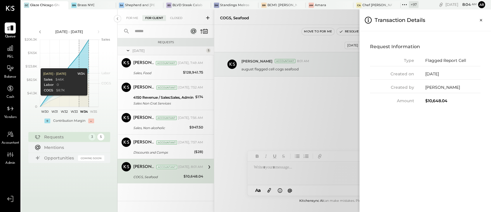
click at [481, 18] on icon "Close panel" at bounding box center [481, 20] width 6 height 6
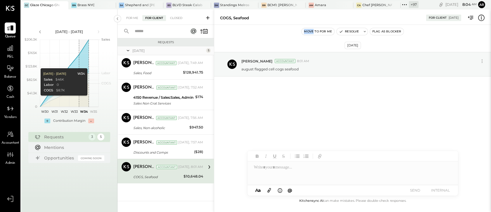
click at [481, 18] on icon at bounding box center [482, 18] width 8 height 8
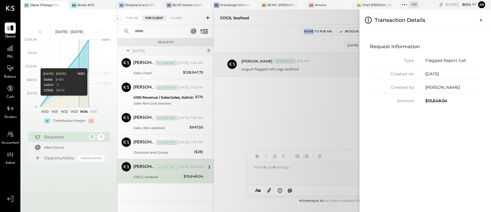
click at [481, 18] on icon "Close panel" at bounding box center [481, 20] width 6 height 6
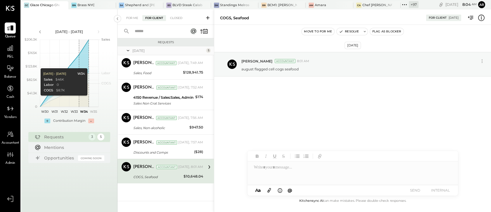
click at [278, 43] on div "[DATE] [PERSON_NAME] Accountant 8:01 AM august flagged cell cogs seafood" at bounding box center [352, 79] width 277 height 81
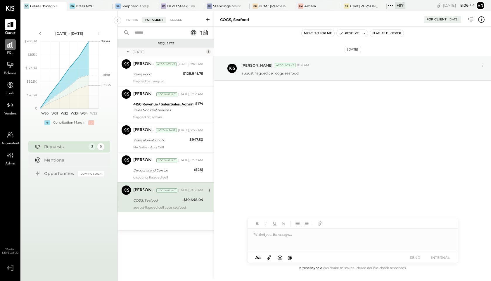
click at [11, 47] on icon at bounding box center [10, 45] width 8 height 8
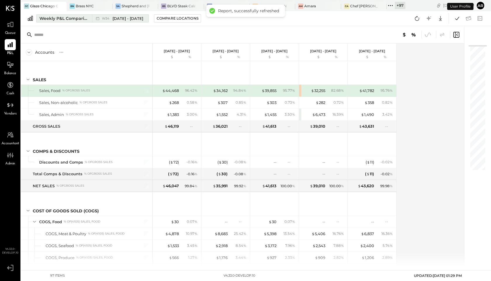
click at [111, 16] on div "W34 [DATE] - [DATE]" at bounding box center [122, 19] width 41 height 6
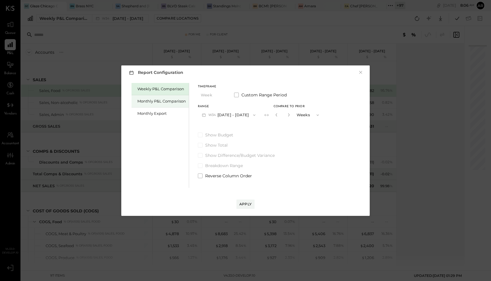
click at [154, 100] on div "Monthly P&L Comparison" at bounding box center [161, 102] width 49 height 6
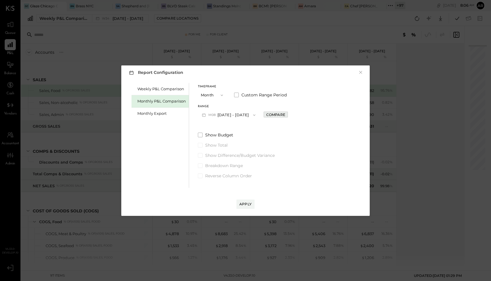
click at [275, 117] on div "Compare" at bounding box center [275, 114] width 19 height 5
click at [290, 116] on div "*" at bounding box center [289, 115] width 31 height 11
click at [287, 116] on icon "button" at bounding box center [289, 115] width 4 height 4
type input "*"
click at [247, 203] on div "Apply" at bounding box center [246, 204] width 12 height 5
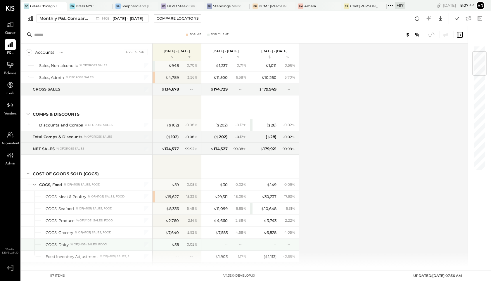
scroll to position [50, 0]
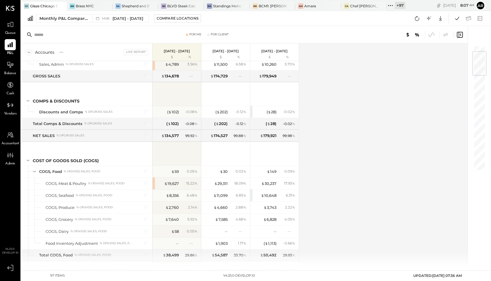
click at [127, 25] on div "Monthly P&L Comparison M08 [DATE] - [DATE] Compare Locations Google Sheets Excel" at bounding box center [256, 18] width 470 height 15
click at [127, 18] on span "[DATE] - [DATE]" at bounding box center [128, 19] width 31 height 6
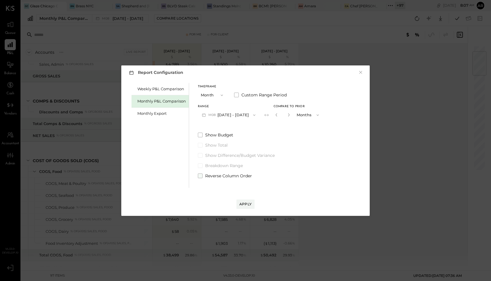
click at [200, 175] on span at bounding box center [200, 176] width 5 height 5
click at [243, 203] on div "Apply" at bounding box center [246, 204] width 12 height 5
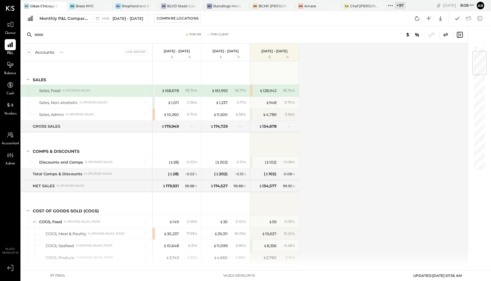
scroll to position [46, 0]
click at [116, 17] on span "[DATE] - [DATE]" at bounding box center [128, 19] width 31 height 6
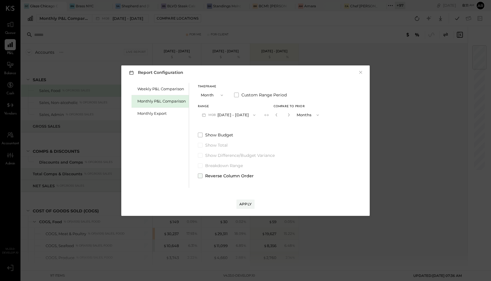
click at [202, 175] on span at bounding box center [200, 176] width 5 height 5
click at [241, 202] on div "Apply" at bounding box center [246, 204] width 12 height 5
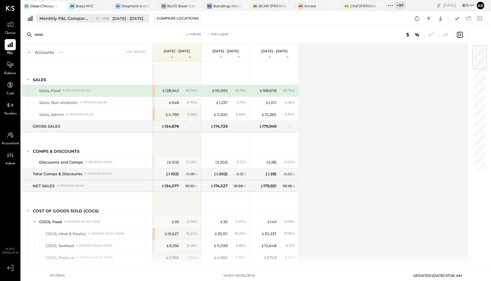
click at [115, 18] on span "[DATE] - [DATE]" at bounding box center [128, 19] width 31 height 6
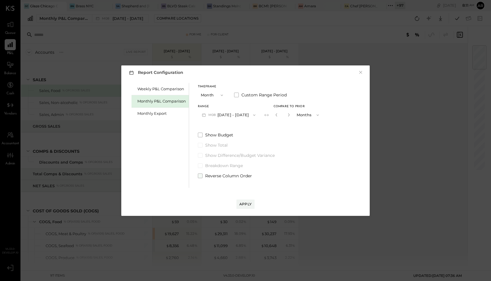
click at [202, 178] on span at bounding box center [200, 176] width 5 height 5
click at [242, 204] on div "Apply" at bounding box center [246, 204] width 12 height 5
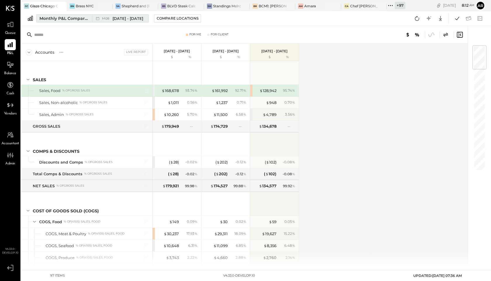
click at [102, 18] on span "M08" at bounding box center [106, 18] width 9 height 3
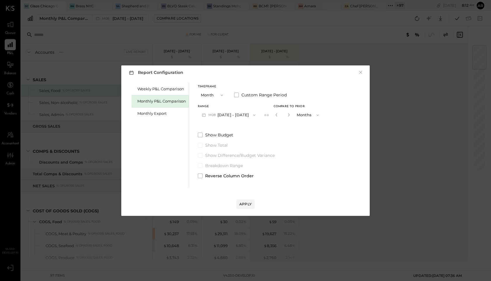
click at [336, 27] on div "Report Configuration × Weekly P&L Comparison Monthly P&L Comparison Monthly Exp…" at bounding box center [245, 140] width 491 height 281
